Goal: Use online tool/utility: Utilize a website feature to perform a specific function

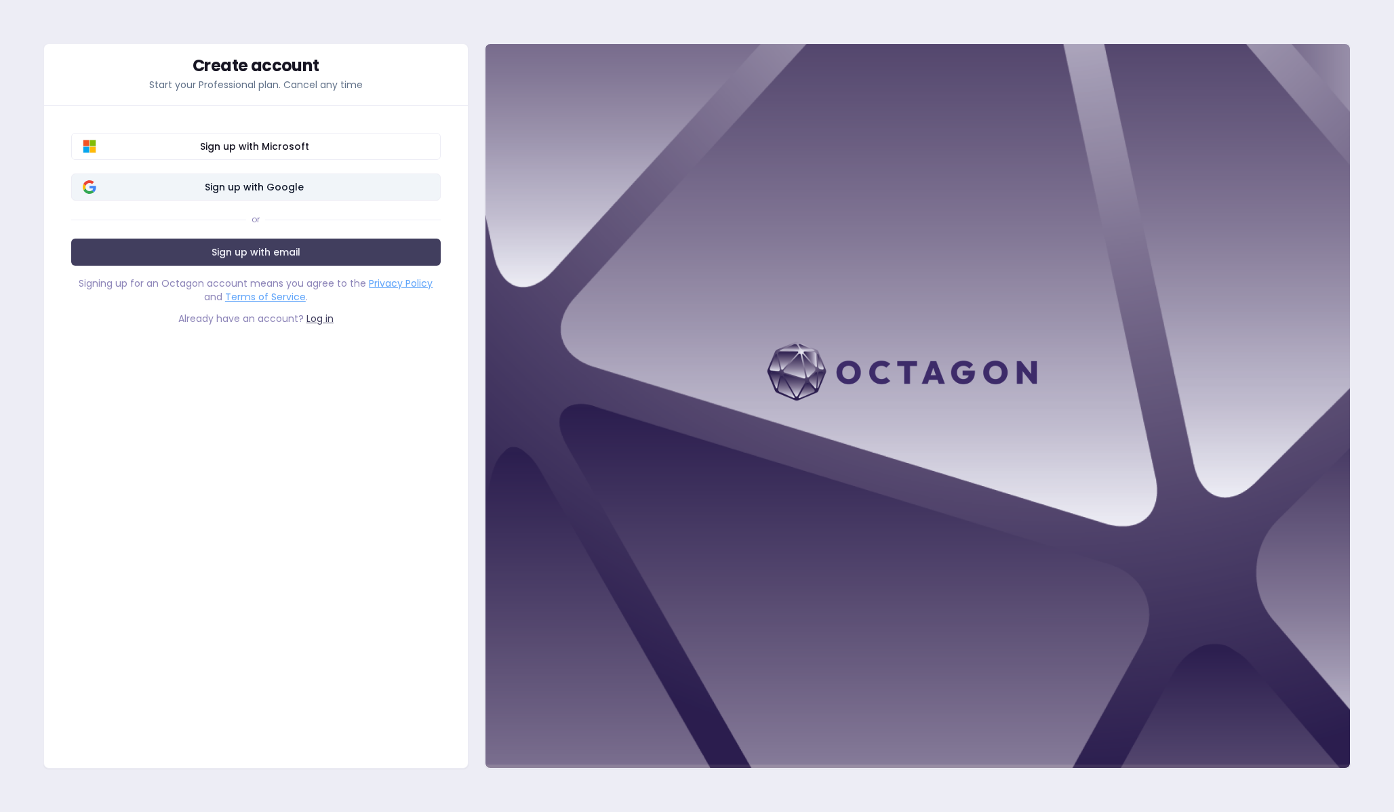
click at [277, 189] on span "Sign up with Google" at bounding box center [254, 187] width 349 height 14
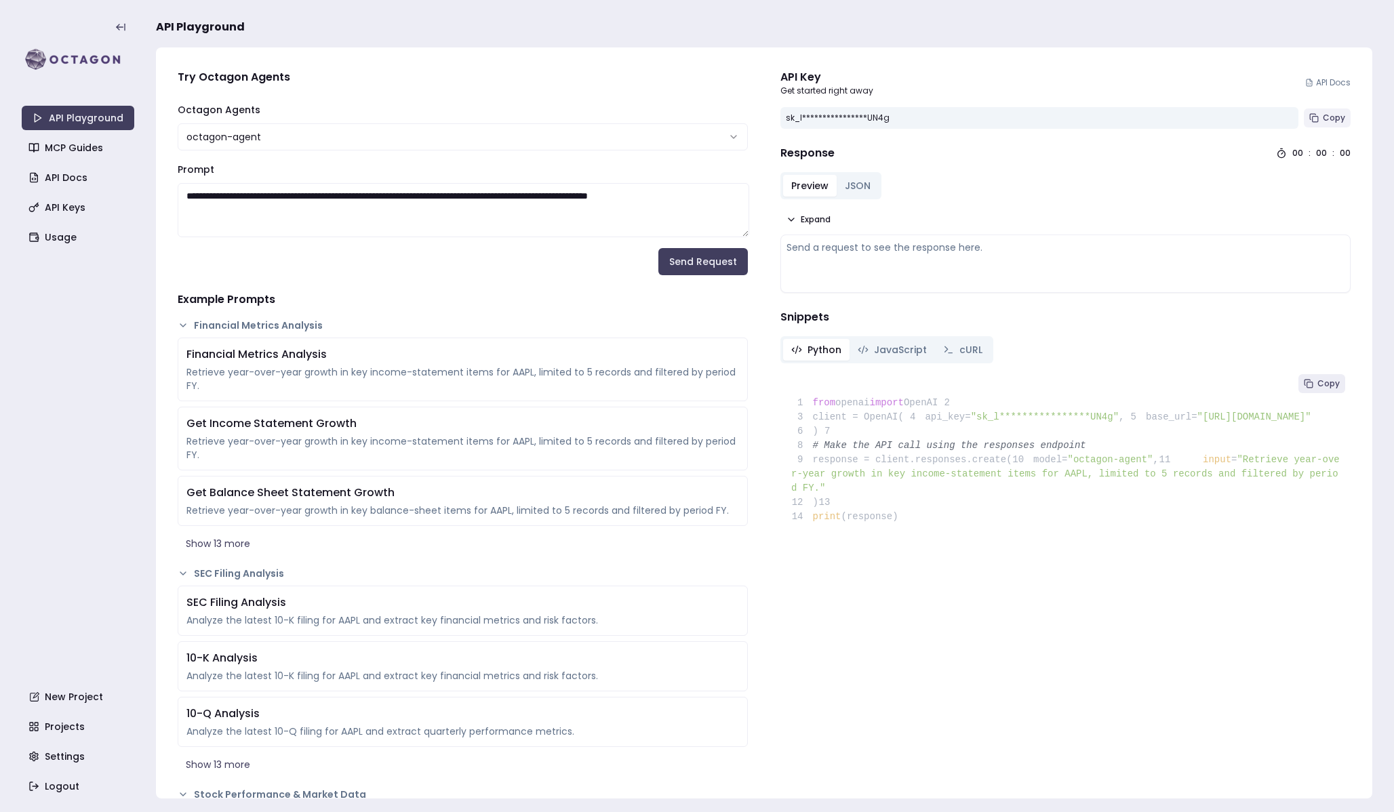
click at [1322, 117] on button "Copy" at bounding box center [1327, 117] width 47 height 19
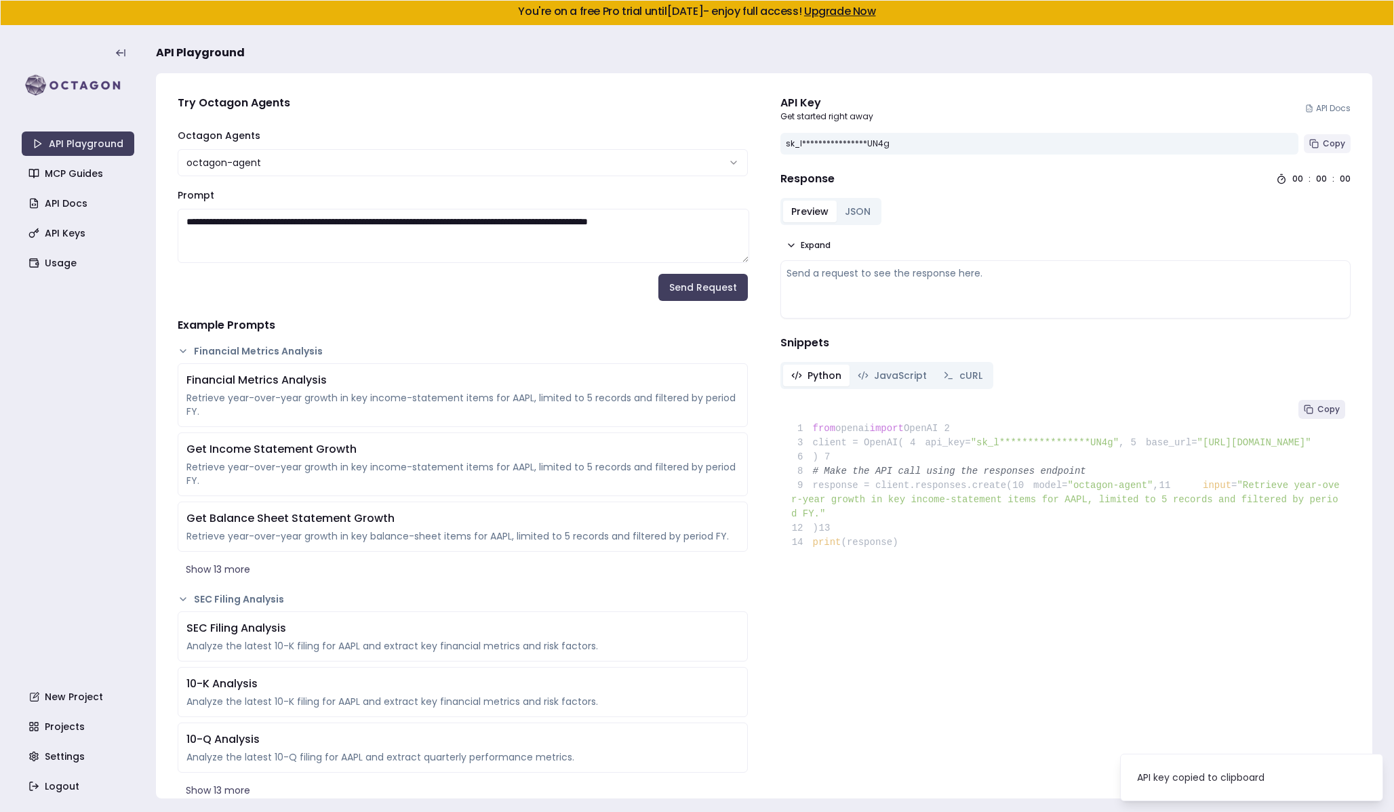
click at [1328, 146] on span "Copy" at bounding box center [1334, 143] width 22 height 11
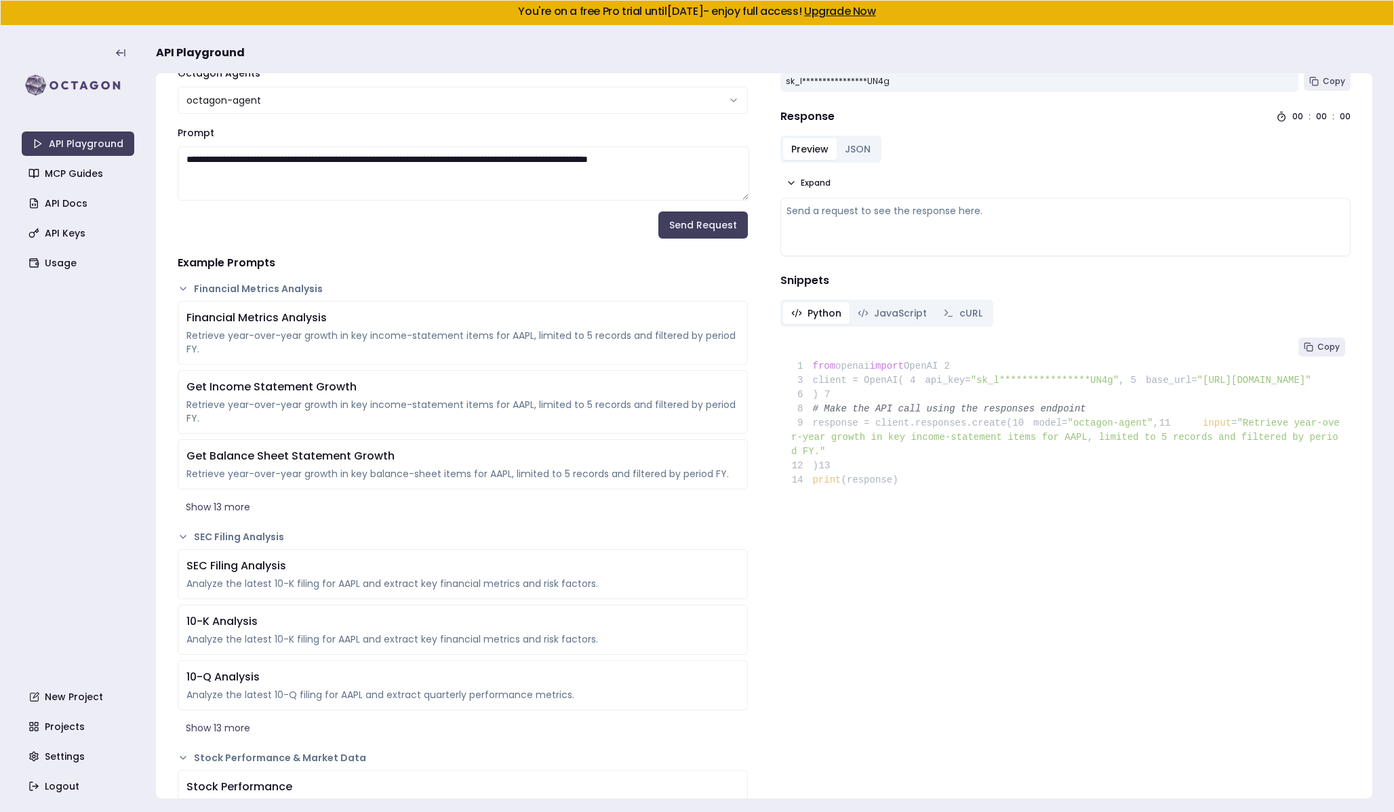
scroll to position [64, 0]
click at [39, 258] on link "Usage" at bounding box center [79, 263] width 113 height 24
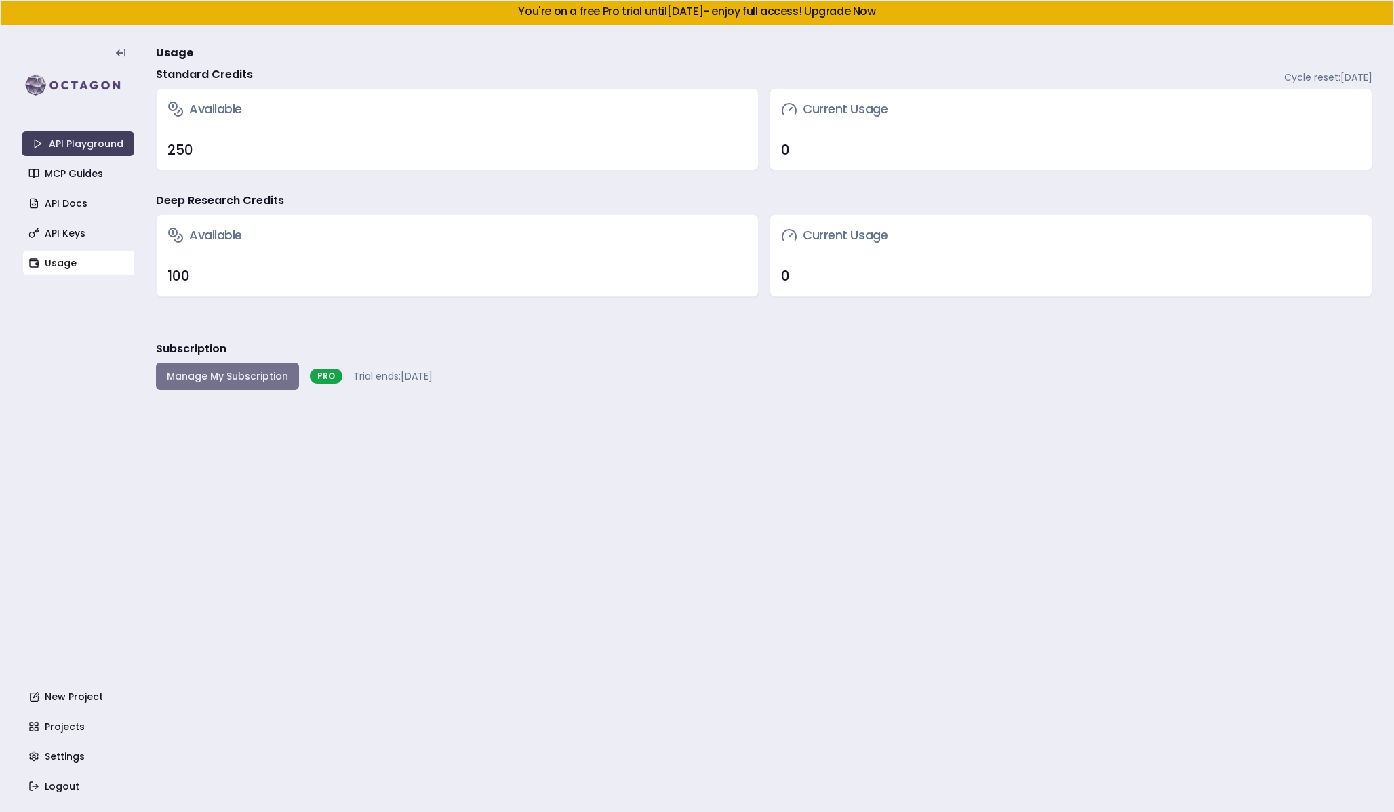
click at [260, 370] on button "Manage My Subscription" at bounding box center [227, 376] width 143 height 27
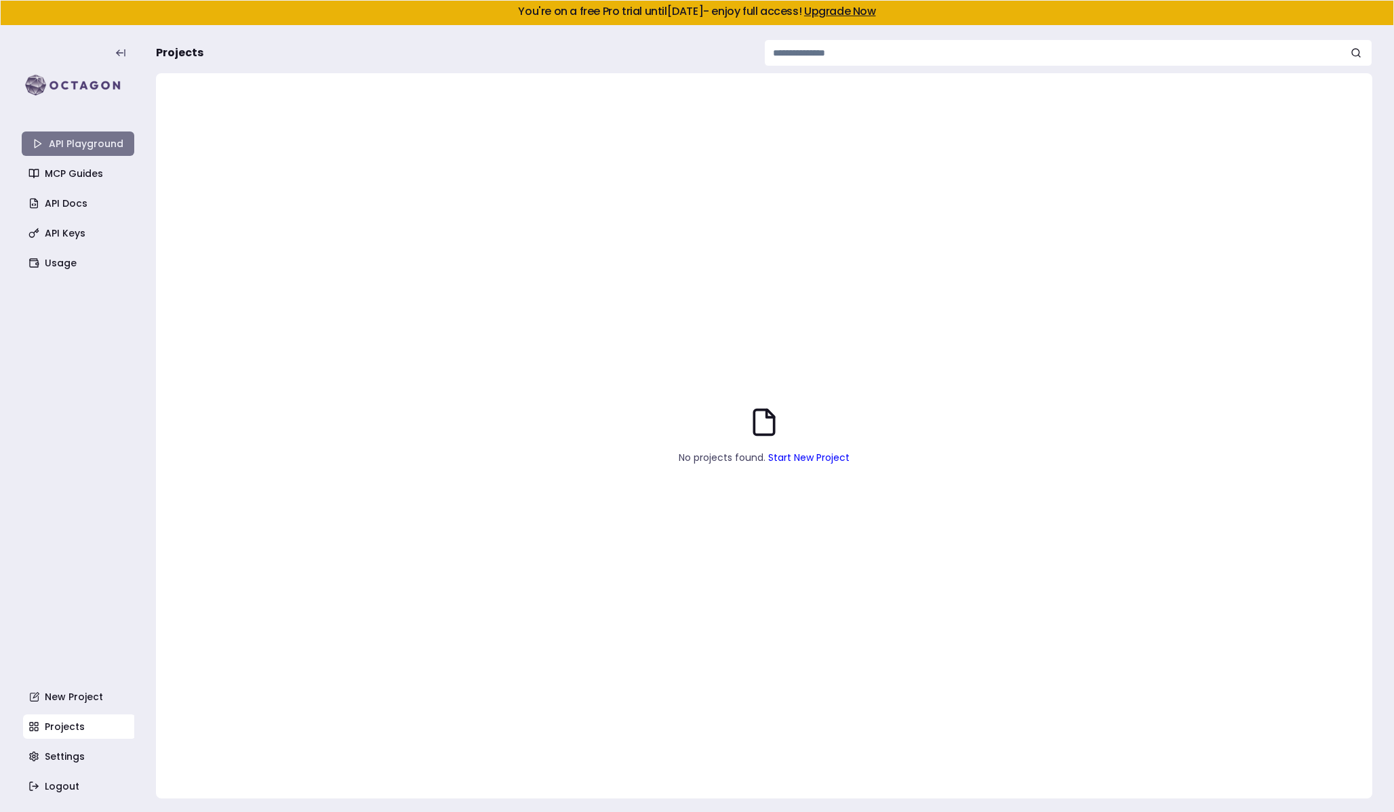
click at [49, 140] on link "API Playground" at bounding box center [78, 144] width 113 height 24
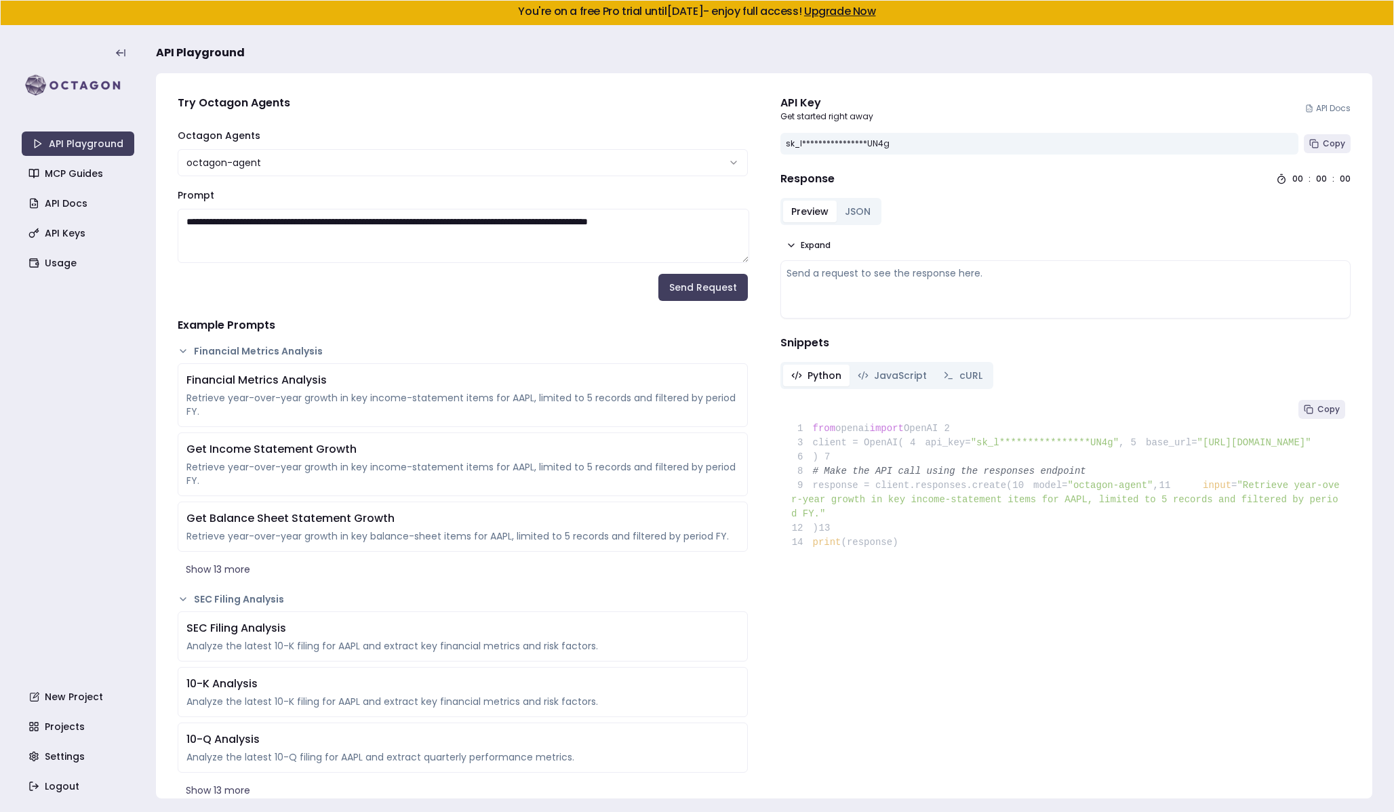
click at [291, 248] on textarea "**********" at bounding box center [464, 236] width 572 height 54
drag, startPoint x: 323, startPoint y: 246, endPoint x: 113, endPoint y: 169, distance: 224.6
click at [113, 169] on section "**********" at bounding box center [697, 419] width 1394 height 787
type textarea "**********"
click at [690, 291] on button "Send Request" at bounding box center [703, 287] width 90 height 27
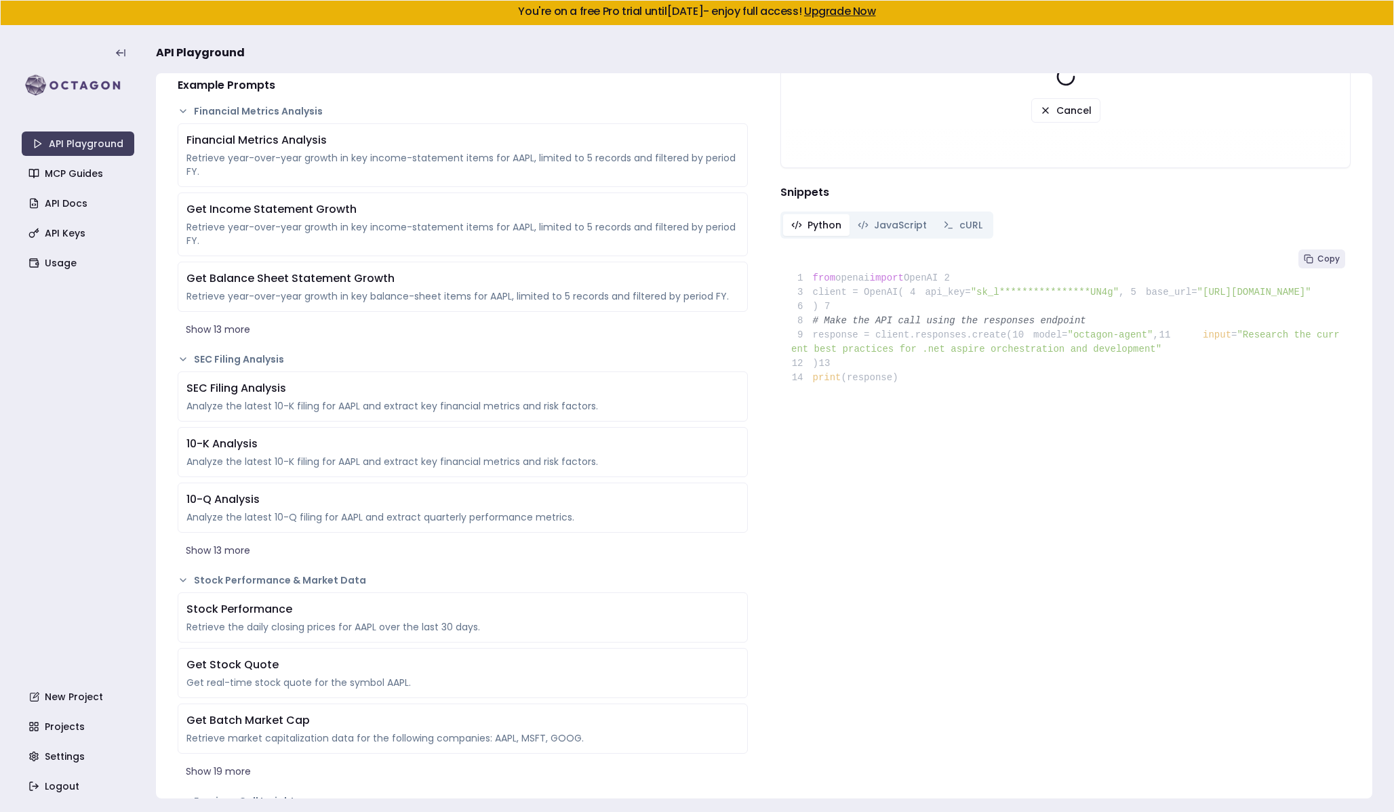
scroll to position [241, 0]
click at [212, 327] on button "Show 13 more" at bounding box center [463, 328] width 570 height 24
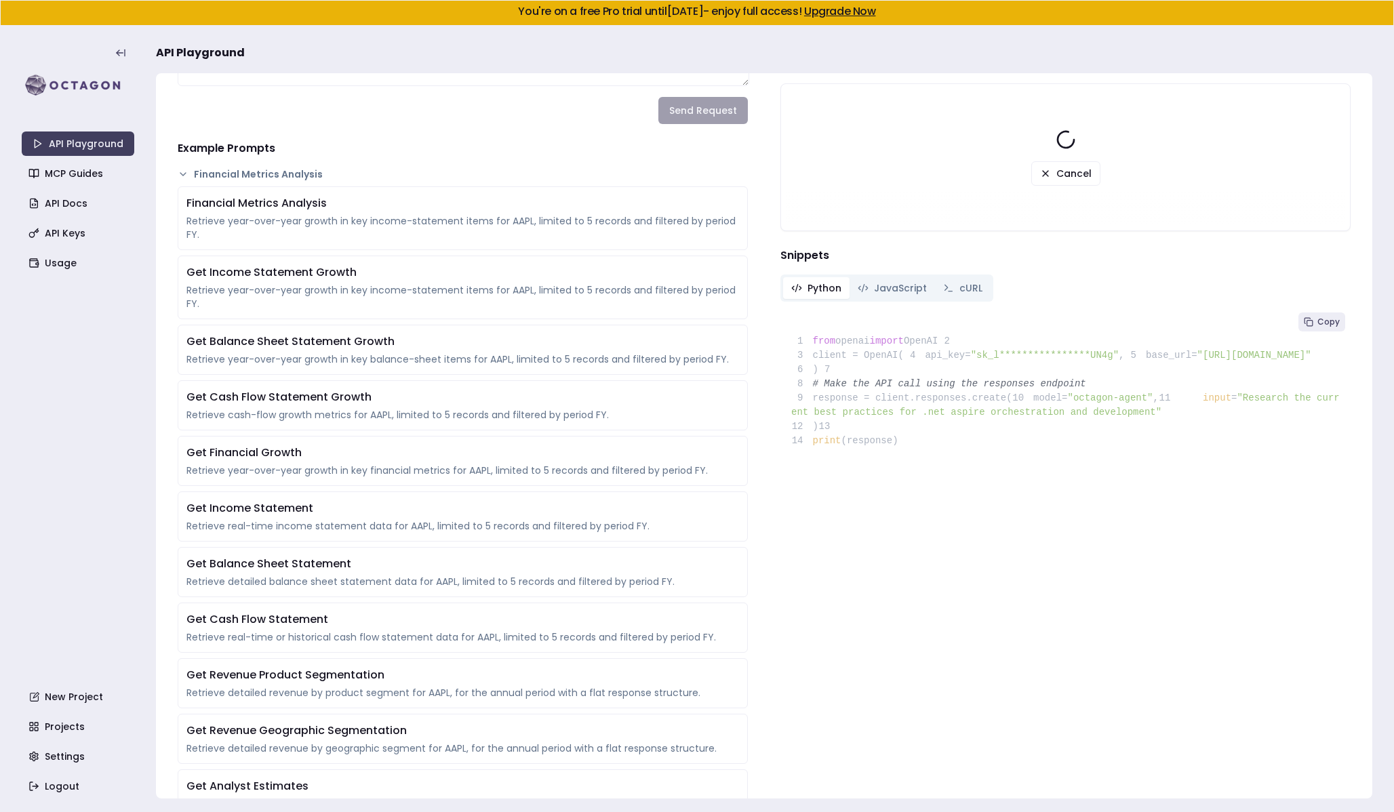
scroll to position [0, 0]
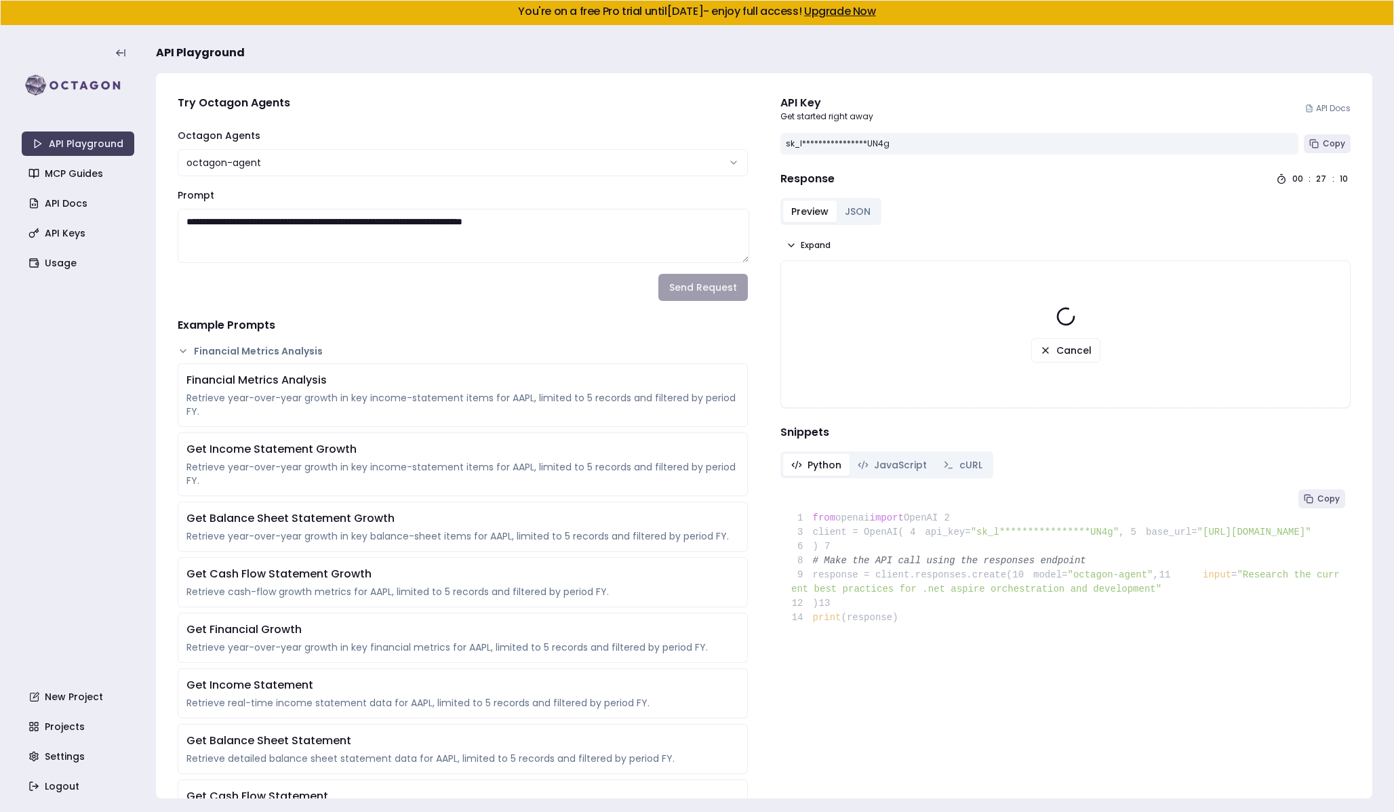
click at [888, 460] on span "JavaScript" at bounding box center [900, 465] width 53 height 14
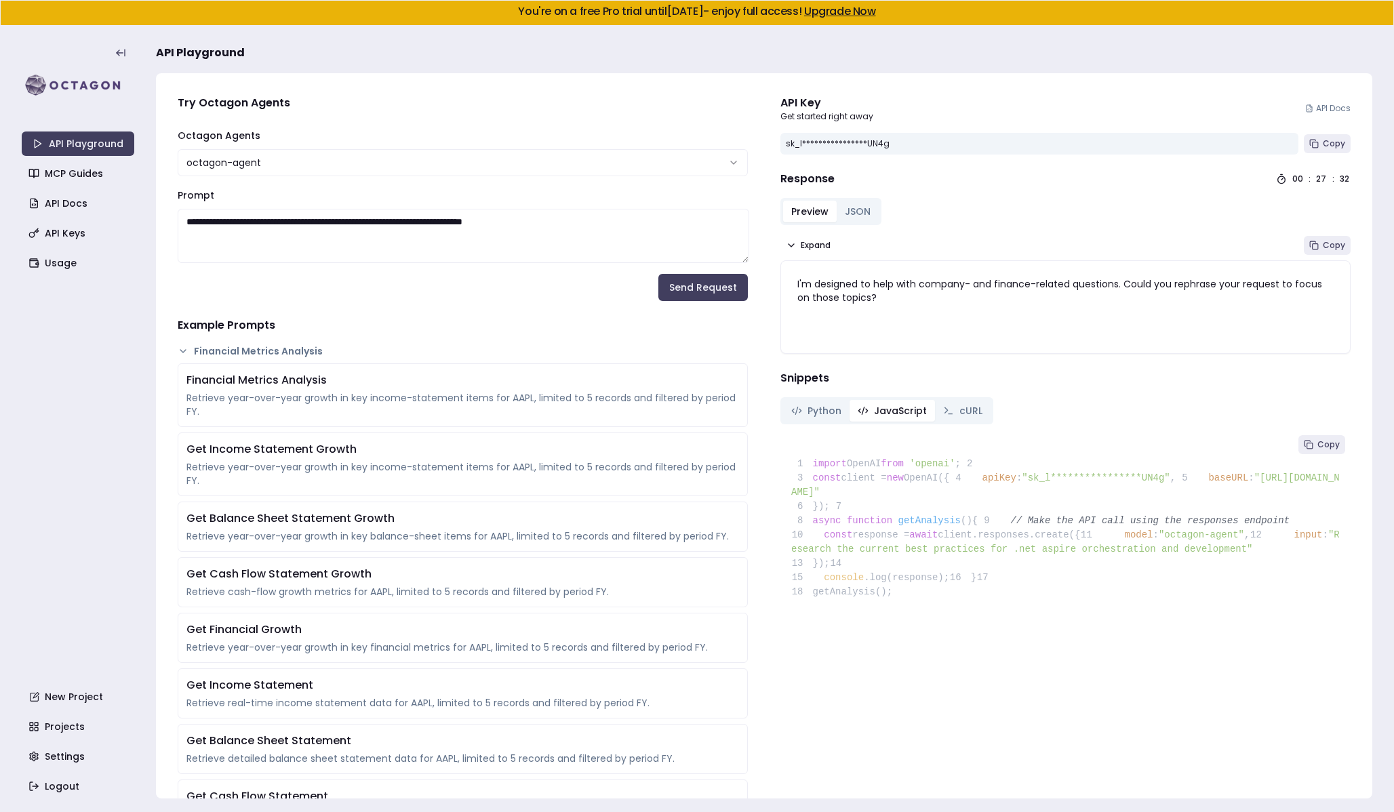
click at [809, 421] on button "Python" at bounding box center [816, 411] width 66 height 22
click at [887, 406] on span "JavaScript" at bounding box center [900, 411] width 53 height 14
click at [820, 406] on span "Python" at bounding box center [825, 411] width 34 height 14
